Goal: Information Seeking & Learning: Compare options

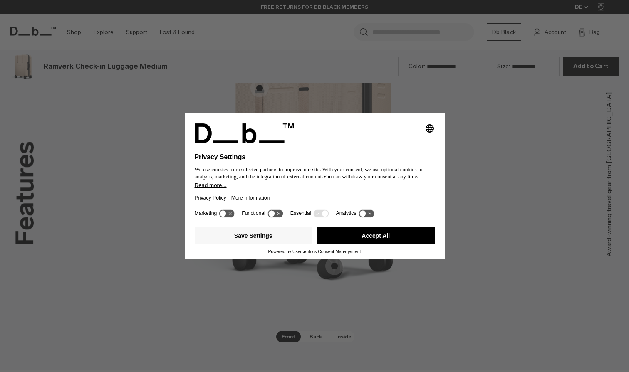
scroll to position [1117, 0]
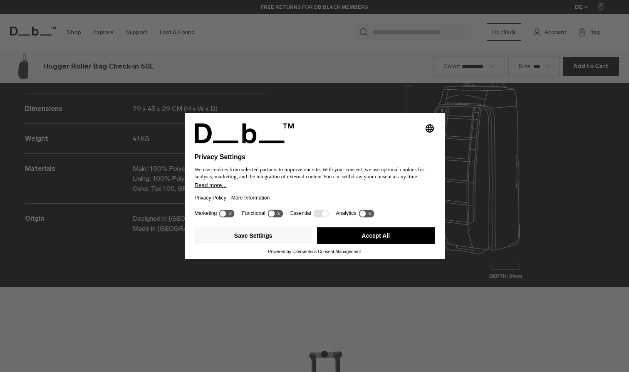
scroll to position [1117, 0]
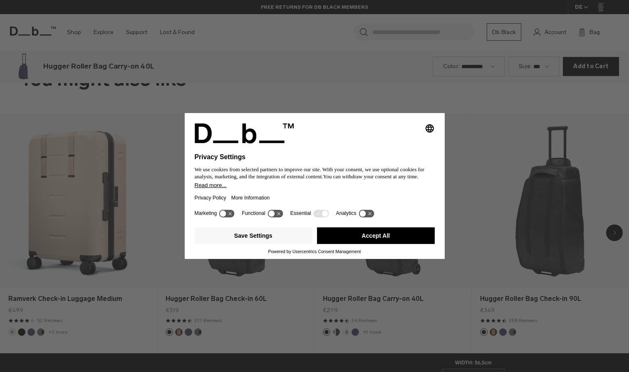
scroll to position [745, 0]
